Goal: Information Seeking & Learning: Learn about a topic

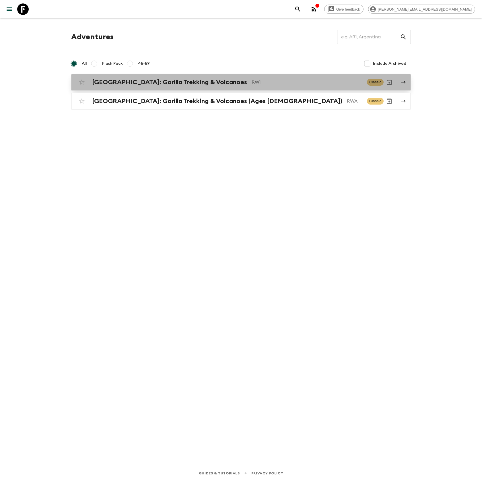
click at [156, 80] on h2 "[GEOGRAPHIC_DATA]: Gorilla Trekking & Volcanoes" at bounding box center [169, 82] width 155 height 7
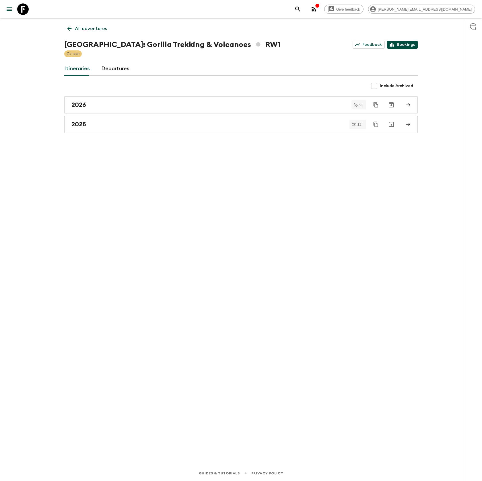
click at [413, 42] on link "Bookings" at bounding box center [402, 45] width 31 height 8
click at [117, 70] on link "Departures" at bounding box center [115, 69] width 28 height 14
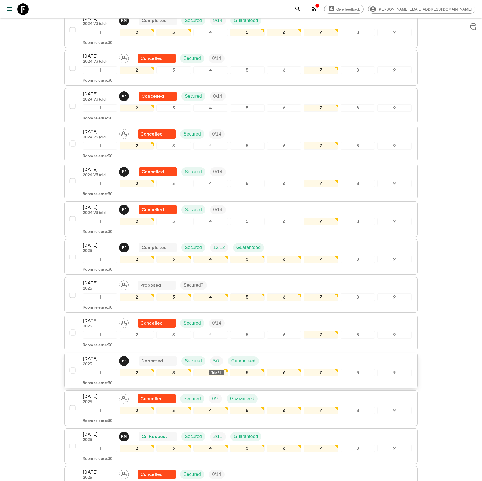
scroll to position [599, 0]
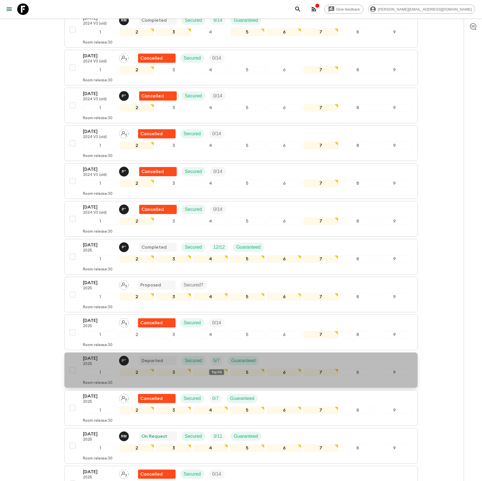
click at [215, 362] on p "5 / 7" at bounding box center [216, 361] width 6 height 7
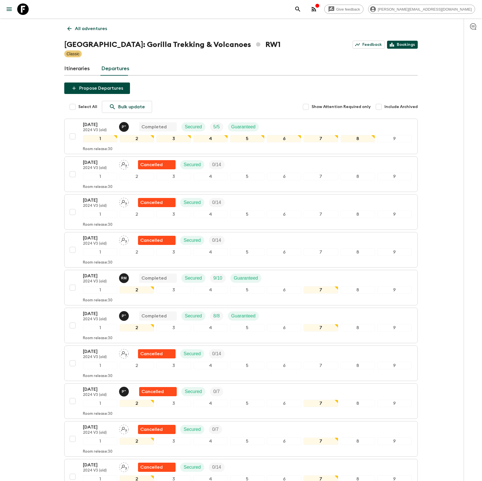
click at [408, 47] on link "Bookings" at bounding box center [402, 45] width 31 height 8
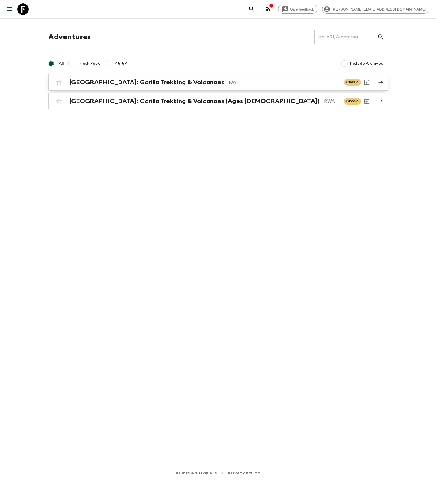
click at [144, 82] on h2 "[GEOGRAPHIC_DATA]: Gorilla Trekking & Volcanoes" at bounding box center [146, 82] width 155 height 7
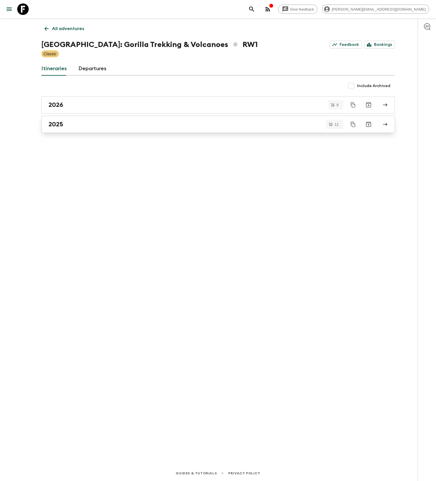
click at [74, 122] on div "2025" at bounding box center [212, 124] width 328 height 7
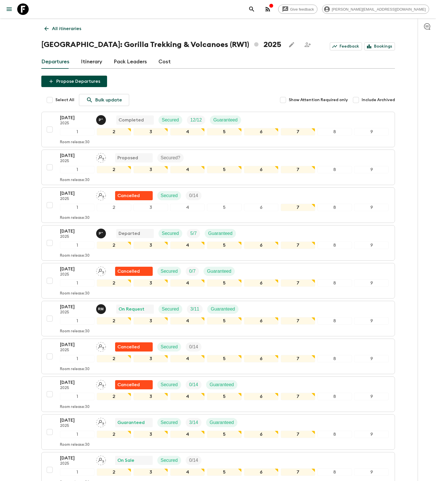
click at [164, 63] on link "Cost" at bounding box center [164, 62] width 12 height 14
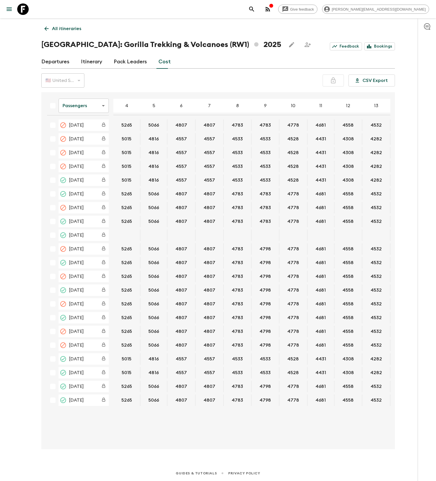
click at [89, 102] on body "Give feedback [PERSON_NAME][EMAIL_ADDRESS][DOMAIN_NAME] All itineraries [GEOGRA…" at bounding box center [218, 240] width 436 height 481
click at [79, 129] on li "Extras" at bounding box center [83, 128] width 50 height 9
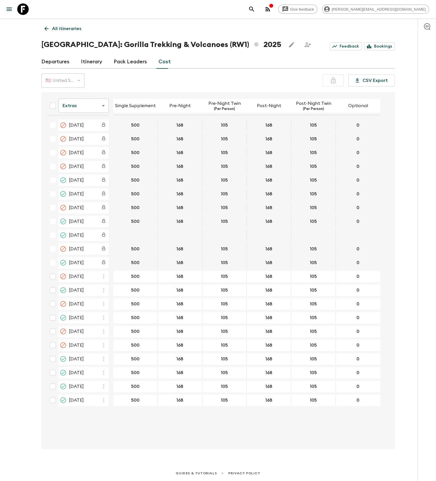
click at [72, 102] on body "Give feedback [PERSON_NAME][EMAIL_ADDRESS][DOMAIN_NAME] All itineraries [GEOGRA…" at bounding box center [218, 240] width 436 height 481
click at [76, 118] on li "Passengers" at bounding box center [83, 119] width 50 height 9
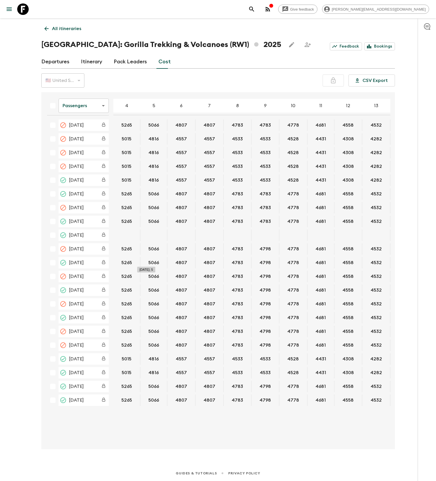
click at [150, 263] on button "5066" at bounding box center [153, 262] width 24 height 11
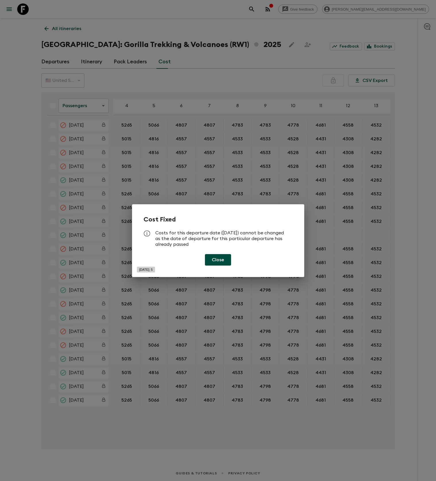
click at [150, 263] on div "Close" at bounding box center [217, 259] width 149 height 11
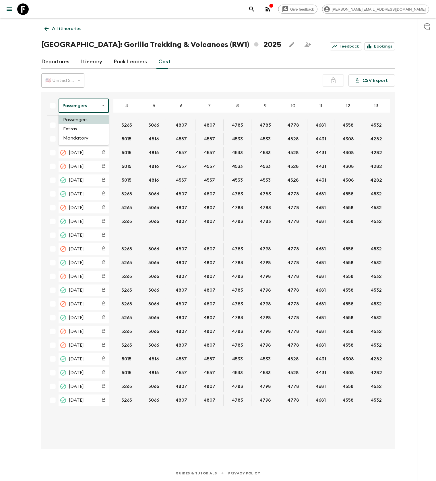
click at [84, 104] on body "Give feedback [PERSON_NAME][EMAIL_ADDRESS][DOMAIN_NAME] All itineraries [GEOGRA…" at bounding box center [218, 240] width 436 height 481
click at [73, 129] on li "Extras" at bounding box center [83, 128] width 50 height 9
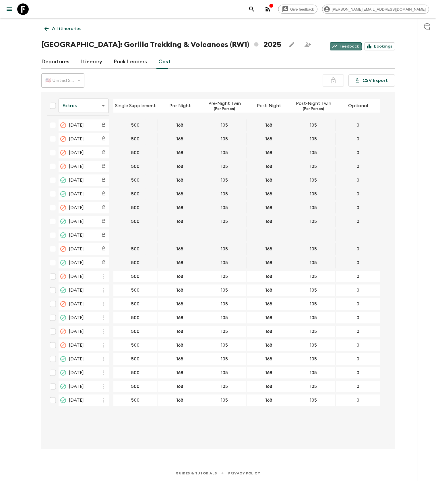
click at [344, 47] on link "Feedback" at bounding box center [345, 46] width 32 height 8
